Goal: Information Seeking & Learning: Learn about a topic

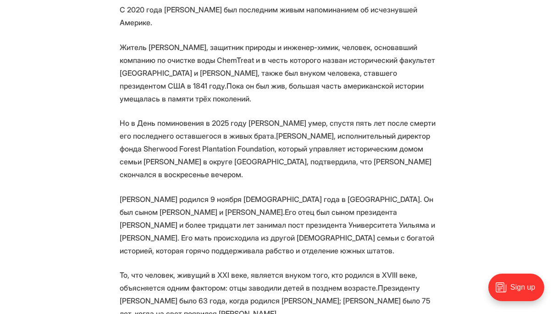
scroll to position [505, 0]
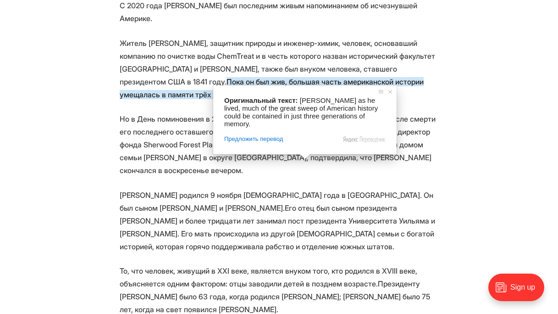
click at [169, 121] on ya-tr-span "Но в День поминовения в 2025 году [PERSON_NAME] умер, спустя пять лет после сме…" at bounding box center [278, 125] width 316 height 22
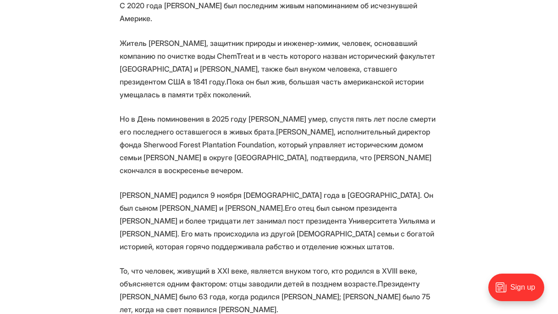
drag, startPoint x: 267, startPoint y: 109, endPoint x: 273, endPoint y: 107, distance: 6.1
click at [267, 114] on ya-tr-span "Но в День поминовения в 2025 году [PERSON_NAME] умер, спустя пять лет после сме…" at bounding box center [278, 125] width 316 height 22
click at [331, 122] on p "Но в День поминовения в 2025 году [PERSON_NAME] умер, спустя пять лет после сме…" at bounding box center [279, 144] width 319 height 64
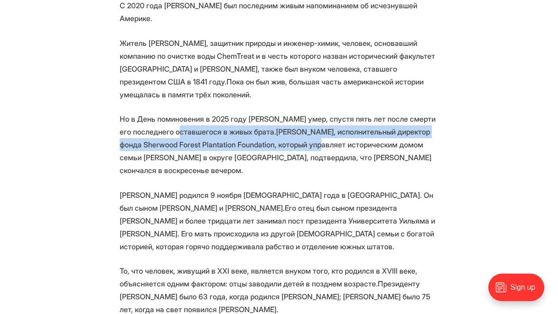
drag, startPoint x: 201, startPoint y: 122, endPoint x: 300, endPoint y: 130, distance: 99.4
click at [300, 130] on p "Но в День поминовения в 2025 году [PERSON_NAME] умер, спустя пять лет после сме…" at bounding box center [279, 144] width 319 height 64
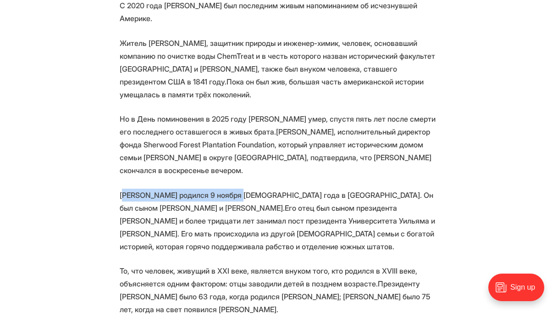
drag, startPoint x: 134, startPoint y: 168, endPoint x: 245, endPoint y: 172, distance: 110.6
click at [240, 190] on ya-tr-span "[PERSON_NAME] родился 9 ноября [DEMOGRAPHIC_DATA] года в [GEOGRAPHIC_DATA]. Он …" at bounding box center [277, 201] width 314 height 22
click at [248, 190] on ya-tr-span "[PERSON_NAME] родился 9 ноября [DEMOGRAPHIC_DATA] года в [GEOGRAPHIC_DATA]. Он …" at bounding box center [277, 201] width 314 height 22
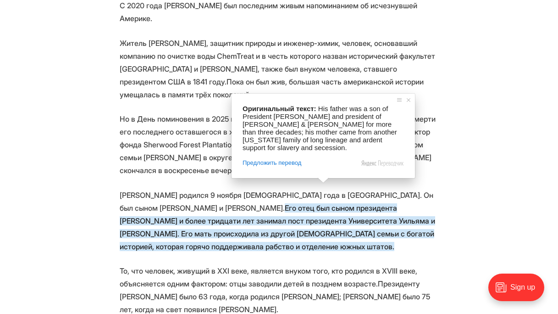
click at [403, 203] on ya-tr-span "Его отец был сыном президента [PERSON_NAME] и более тридцати лет занимал пост п…" at bounding box center [278, 227] width 316 height 48
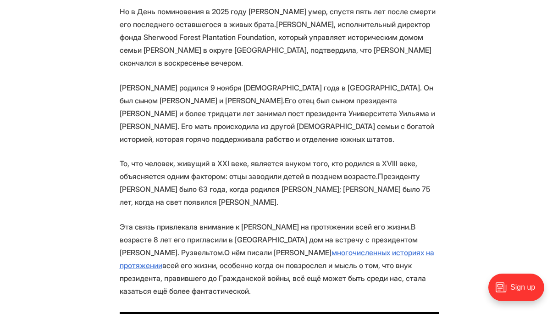
scroll to position [615, 0]
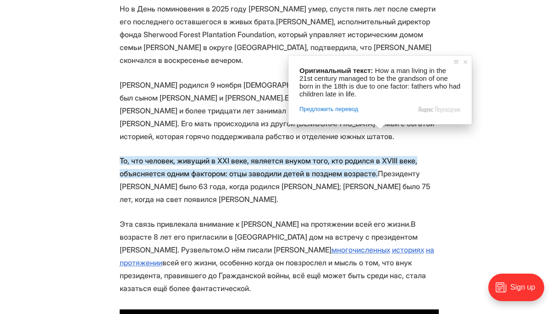
click at [225, 156] on ya-tr-span "То, что человек, живущий в XXI веке, является внуком того, кто родился в XVIII …" at bounding box center [269, 167] width 298 height 22
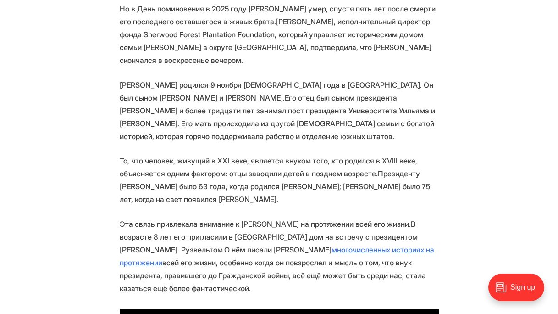
click at [199, 156] on ya-tr-span "То, что человек, живущий в XXI веке, является внуком того, кто родился в XVIII …" at bounding box center [269, 167] width 298 height 22
drag, startPoint x: 211, startPoint y: 146, endPoint x: 254, endPoint y: 147, distance: 42.7
click at [254, 156] on ya-tr-span "То, что человек, живущий в XXI веке, является внуком того, кто родился в XVIII …" at bounding box center [269, 167] width 298 height 22
click at [255, 156] on ya-tr-span "То, что человек, живущий в XXI веке, является внуком того, кто родился в XVIII …" at bounding box center [269, 167] width 298 height 22
drag, startPoint x: 267, startPoint y: 148, endPoint x: 346, endPoint y: 145, distance: 79.4
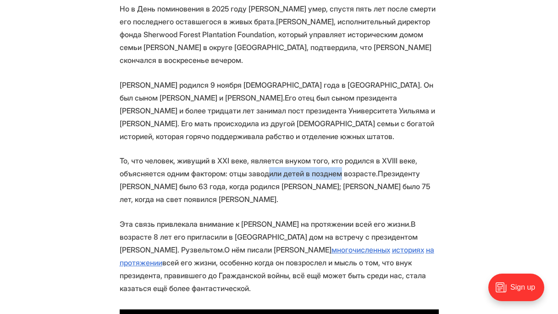
click at [345, 156] on ya-tr-span "То, что человек, живущий в XXI веке, является внуком того, кто родился в XVIII …" at bounding box center [269, 167] width 298 height 22
click at [359, 156] on ya-tr-span "То, что человек, живущий в XXI веке, является внуком того, кто родился в XVIII …" at bounding box center [269, 167] width 298 height 22
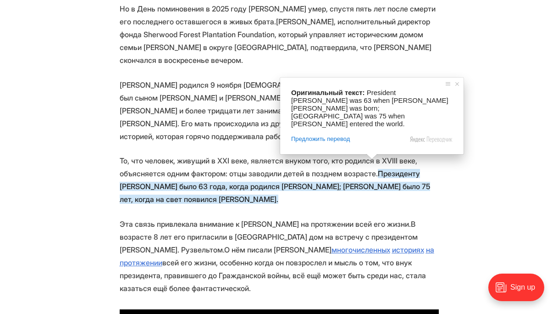
click at [157, 156] on ya-tr-span "То, что человек, живущий в XXI веке, является внуком того, кто родился в XVIII …" at bounding box center [269, 167] width 298 height 22
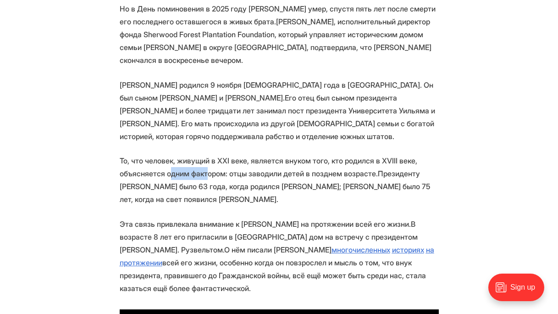
drag, startPoint x: 173, startPoint y: 152, endPoint x: 220, endPoint y: 157, distance: 46.6
click at [213, 156] on p "То, что человек, живущий в XXI веке, является внуком того, кто родился в XVIII …" at bounding box center [279, 179] width 319 height 51
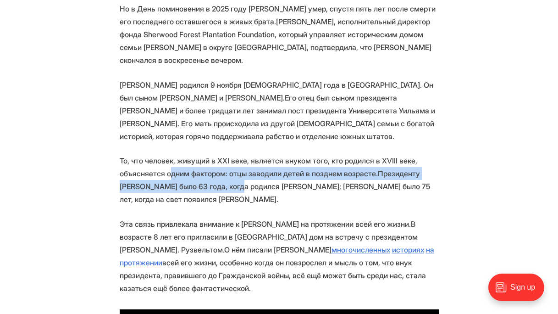
click at [189, 155] on p "То, что человек, живущий в XXI веке, является внуком того, кто родился в XVIII …" at bounding box center [279, 179] width 319 height 51
click at [174, 156] on p "То, что человек, живущий в XXI веке, является внуком того, кто родился в XVIII …" at bounding box center [279, 179] width 319 height 51
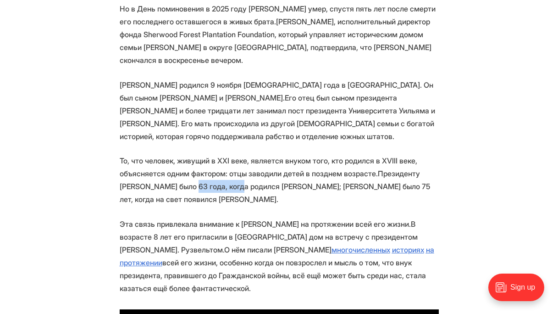
drag, startPoint x: 171, startPoint y: 158, endPoint x: 222, endPoint y: 157, distance: 51.4
click at [222, 169] on ya-tr-span "Президенту [PERSON_NAME] было 63 года, когда родился [PERSON_NAME]; [PERSON_NAM…" at bounding box center [275, 186] width 311 height 35
click at [292, 169] on ya-tr-span "Президенту [PERSON_NAME] было 63 года, когда родился [PERSON_NAME]; [PERSON_NAM…" at bounding box center [275, 186] width 311 height 35
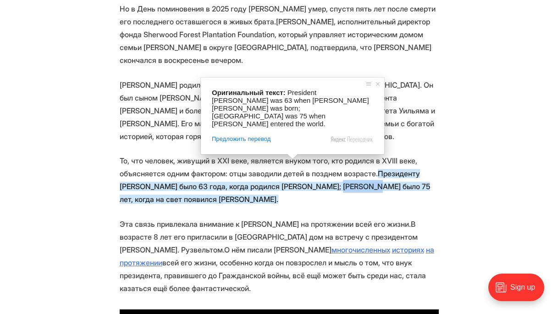
drag, startPoint x: 307, startPoint y: 160, endPoint x: 367, endPoint y: 164, distance: 60.2
click at [350, 169] on ya-tr-span "Президенту [PERSON_NAME] было 63 года, когда родился [PERSON_NAME]; [PERSON_NAM…" at bounding box center [275, 186] width 311 height 35
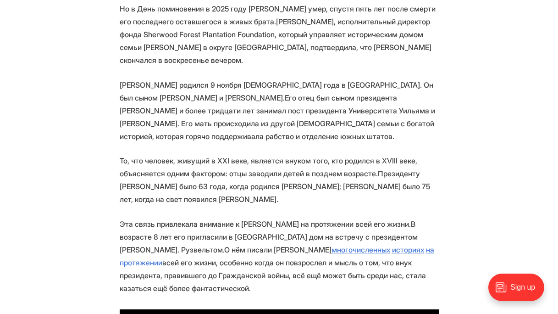
click at [398, 172] on p "То, что человек, живущий в XXI веке, является внуком того, кто родился в XVIII …" at bounding box center [279, 179] width 319 height 51
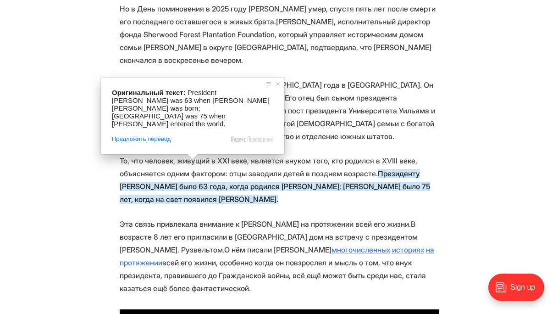
click at [207, 175] on p "То, что человек, живущий в XXI веке, является внуком того, кто родился в XVIII …" at bounding box center [279, 179] width 319 height 51
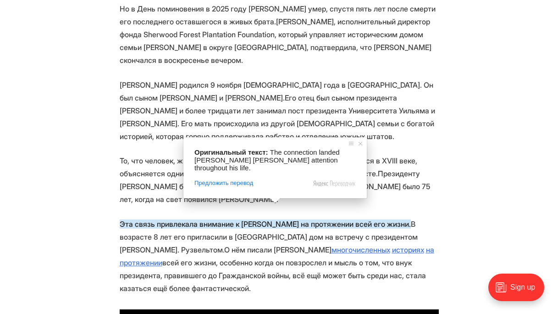
click at [283, 219] on ya-tr-span "Эта связь привлекала внимание к [PERSON_NAME] на протяжении всей его жизни." at bounding box center [265, 223] width 291 height 9
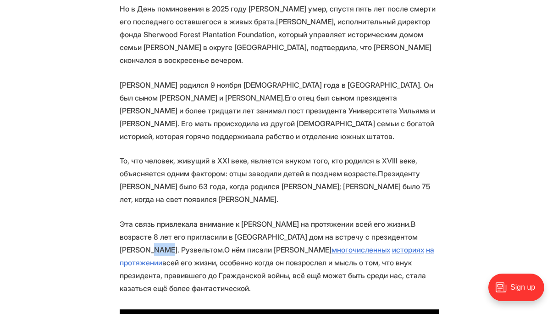
drag, startPoint x: 158, startPoint y: 228, endPoint x: 178, endPoint y: 229, distance: 19.8
click at [172, 229] on p "Эта связь привлекала внимание к [PERSON_NAME] на протяжении всей его жизни. В в…" at bounding box center [279, 255] width 319 height 77
click at [192, 231] on p "Эта связь привлекала внимание к [PERSON_NAME] на протяжении всей его жизни. В в…" at bounding box center [279, 255] width 319 height 77
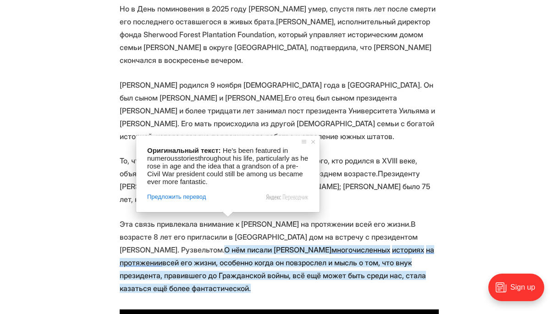
click at [412, 219] on ya-tr-span "В возрасте 8 лет его пригласили в [GEOGRAPHIC_DATA] дом на встречу с президенто…" at bounding box center [269, 236] width 298 height 35
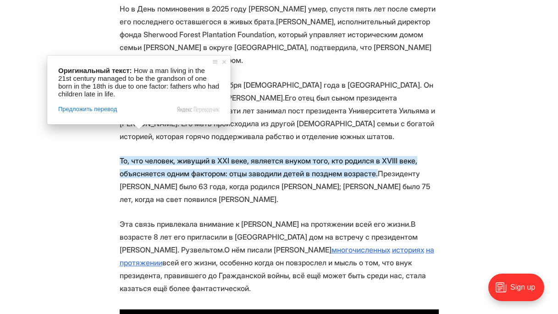
click at [120, 156] on ya-tr-span "То, что человек, живущий в XXI веке, является внуком того, кто родился в XVIII …" at bounding box center [269, 167] width 298 height 22
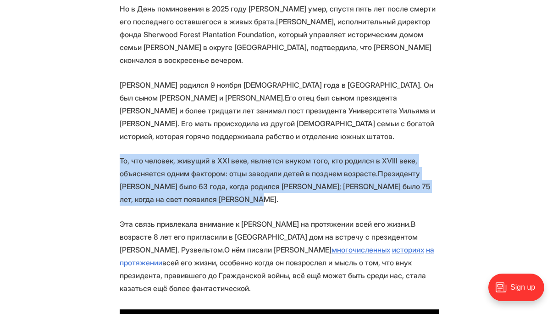
drag, startPoint x: 120, startPoint y: 133, endPoint x: 206, endPoint y: 171, distance: 94.1
click at [206, 171] on p "То, что человек, живущий в XXI веке, является внуком того, кто родился в XVIII …" at bounding box center [279, 179] width 319 height 51
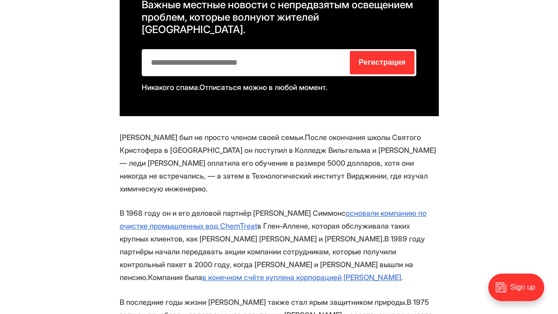
scroll to position [997, 0]
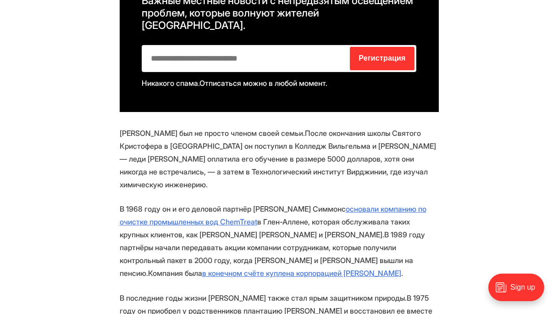
click at [274, 128] on ya-tr-span "После окончания школы Святого Кристофера в [GEOGRAPHIC_DATA] он поступил в Колл…" at bounding box center [278, 158] width 317 height 61
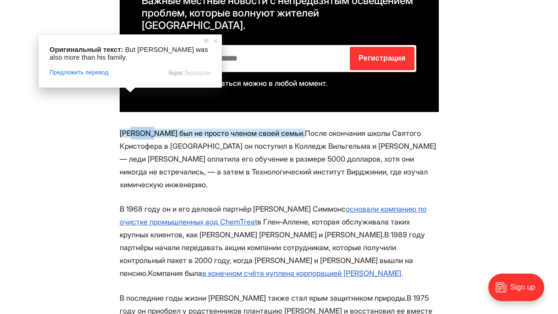
drag, startPoint x: 143, startPoint y: 96, endPoint x: 156, endPoint y: 95, distance: 12.9
click at [153, 128] on ya-tr-span "[PERSON_NAME] был не просто членом своей семьи." at bounding box center [212, 132] width 185 height 9
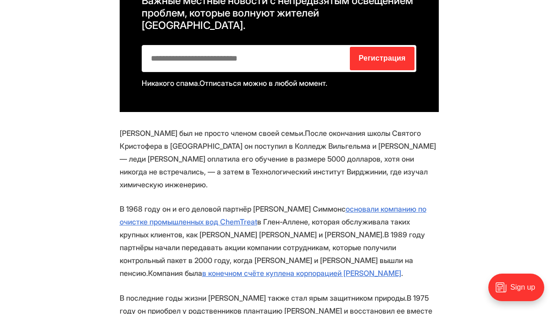
click at [200, 128] on ya-tr-span "[PERSON_NAME] был не просто членом своей семьи." at bounding box center [212, 132] width 185 height 9
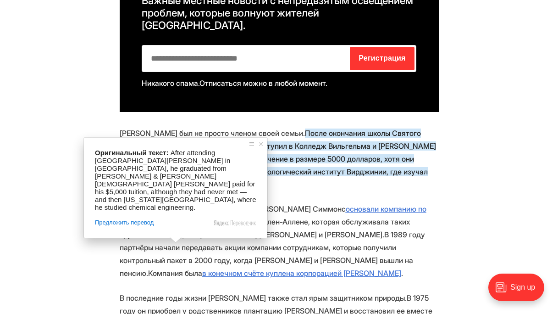
click at [149, 128] on ya-tr-span "После окончания школы Святого Кристофера в [GEOGRAPHIC_DATA] он поступил в Колл…" at bounding box center [278, 158] width 317 height 61
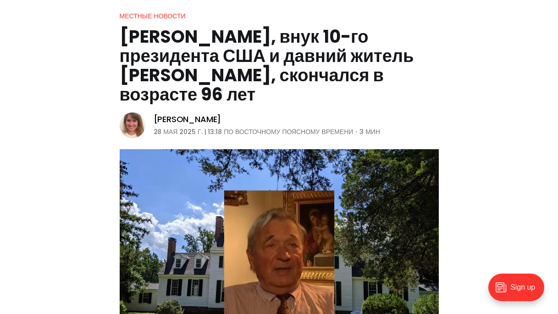
scroll to position [127, 0]
